Goal: Book appointment/travel/reservation

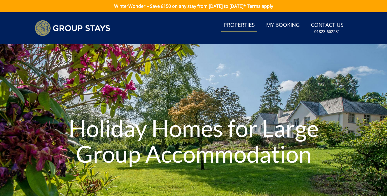
click at [240, 28] on link "Properties" at bounding box center [239, 25] width 36 height 13
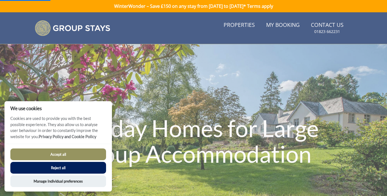
click at [71, 154] on button "Accept all" at bounding box center [58, 155] width 96 height 12
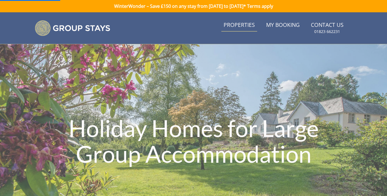
click at [242, 29] on link "Properties" at bounding box center [239, 25] width 36 height 13
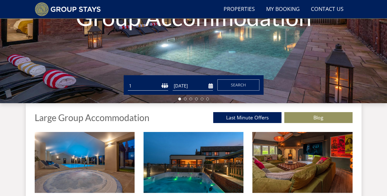
scroll to position [125, 0]
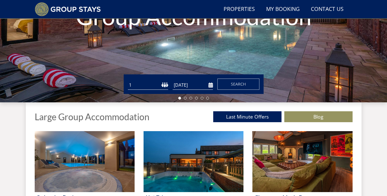
click at [144, 86] on select "1 2 3 4 5 6 7 8 9 10 11 12 13 14 15 16 17 18 19 20 21 22 23 24 25 26 27 28 29 3…" at bounding box center [148, 85] width 40 height 9
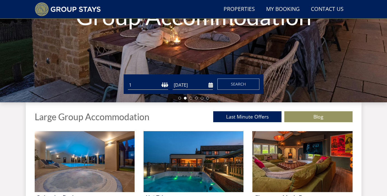
select select "30"
click at [128, 81] on select "1 2 3 4 5 6 7 8 9 10 11 12 13 14 15 16 17 18 19 20 21 22 23 24 25 26 27 28 29 3…" at bounding box center [148, 85] width 40 height 9
click at [211, 86] on input "[DATE]" at bounding box center [193, 85] width 40 height 9
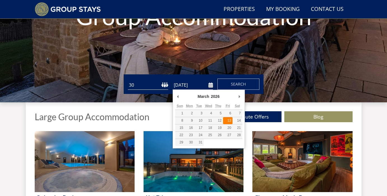
type input "13/03/2026"
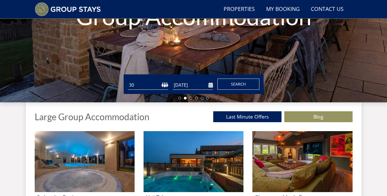
click at [232, 89] on button "Search" at bounding box center [238, 84] width 42 height 11
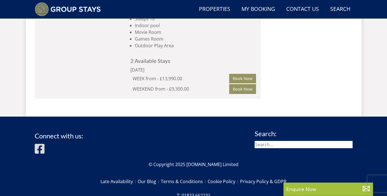
scroll to position [626, 0]
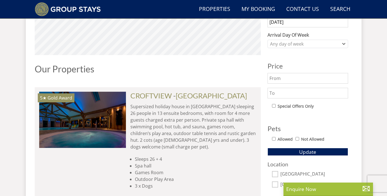
select select "30"
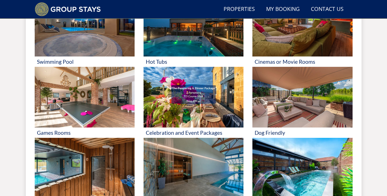
scroll to position [125, 0]
